Goal: Navigation & Orientation: Find specific page/section

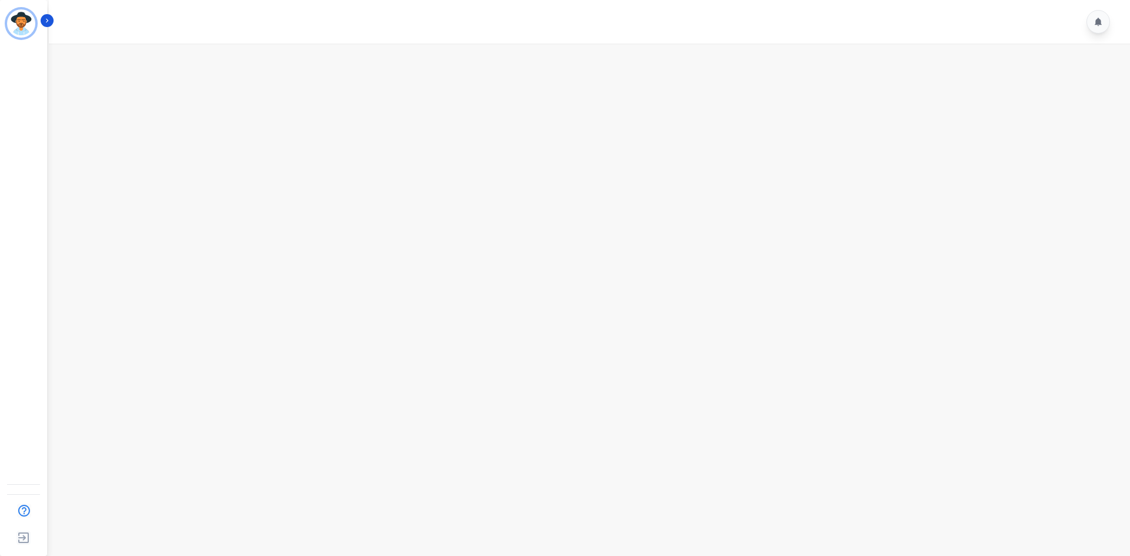
click at [1105, 266] on main at bounding box center [587, 322] width 1085 height 556
click at [1038, 216] on main at bounding box center [587, 322] width 1085 height 556
